Goal: Navigation & Orientation: Find specific page/section

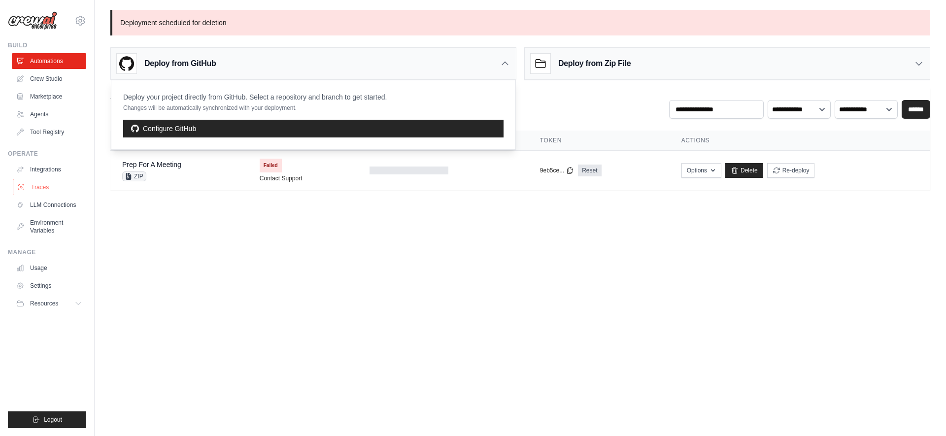
click at [43, 187] on link "Traces" at bounding box center [50, 187] width 74 height 16
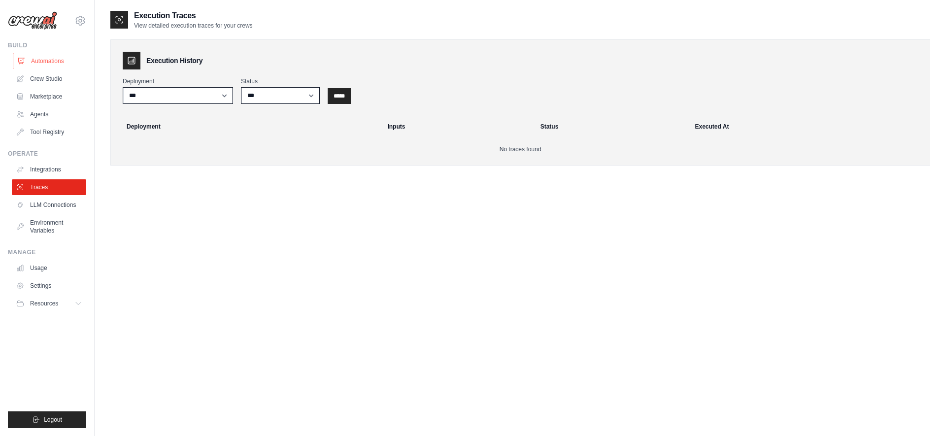
click at [44, 59] on link "Automations" at bounding box center [50, 61] width 74 height 16
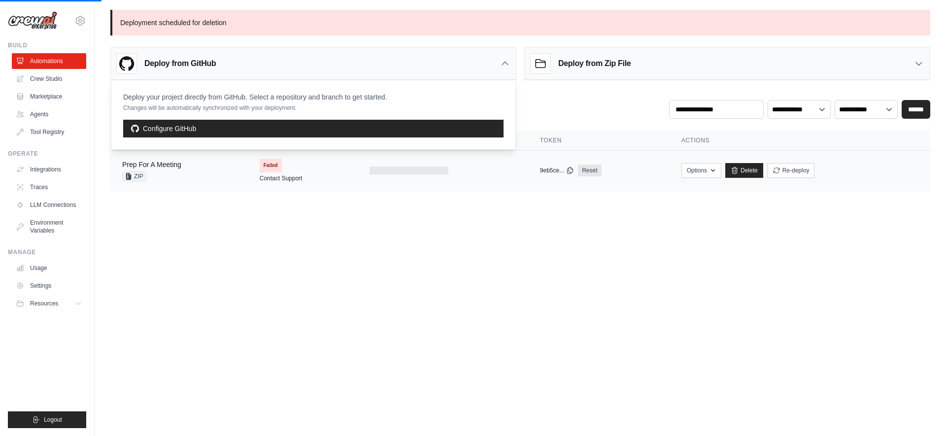
click at [177, 180] on div "ZIP" at bounding box center [151, 176] width 59 height 10
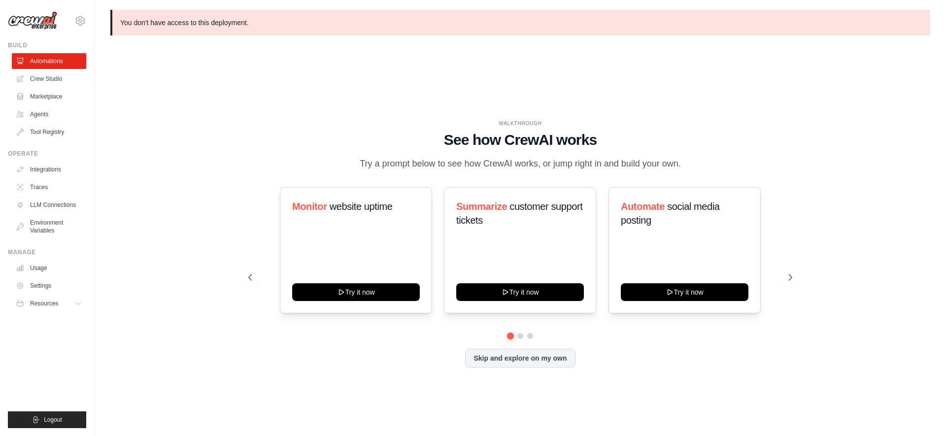
click at [185, 25] on p "You don't have access to this deployment." at bounding box center [520, 23] width 820 height 26
click at [39, 114] on link "Agents" at bounding box center [50, 114] width 74 height 16
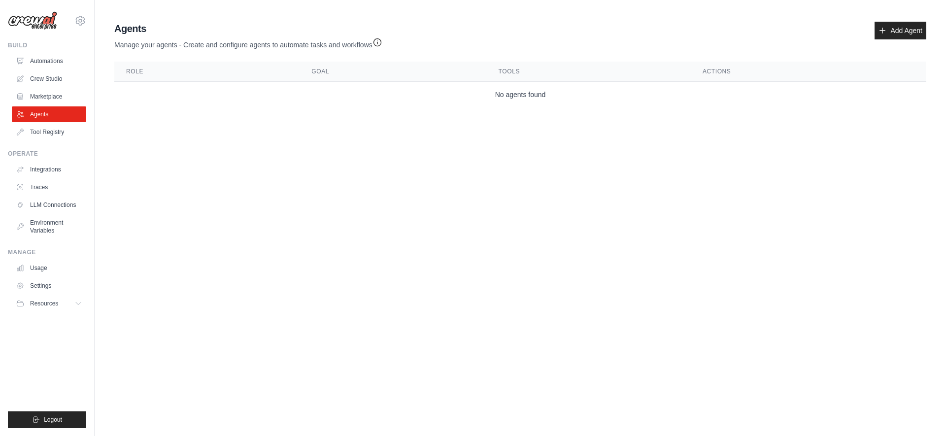
click at [40, 20] on img at bounding box center [32, 20] width 49 height 19
click at [58, 62] on link "Automations" at bounding box center [50, 61] width 74 height 16
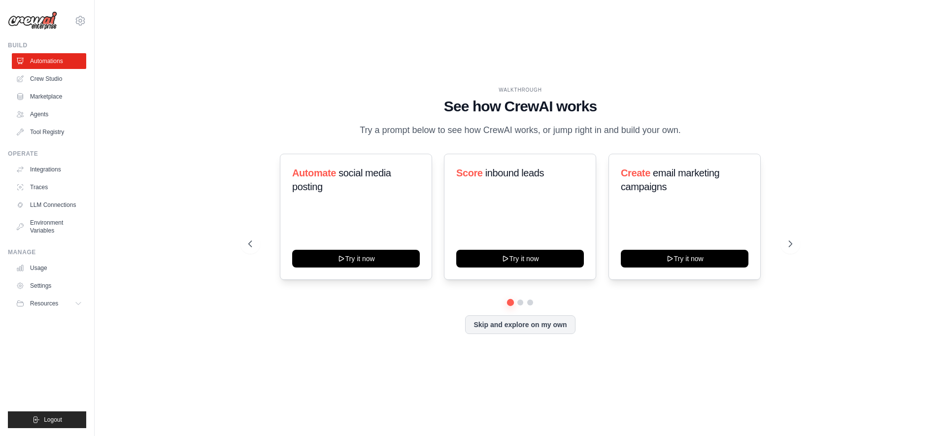
click at [58, 62] on link "Automations" at bounding box center [49, 61] width 74 height 16
click at [44, 62] on link "Automations" at bounding box center [50, 61] width 74 height 16
